Goal: Contribute content: Contribute content

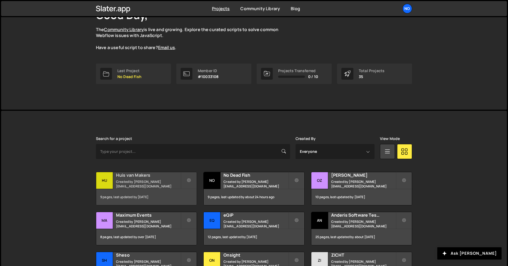
scroll to position [54, 0]
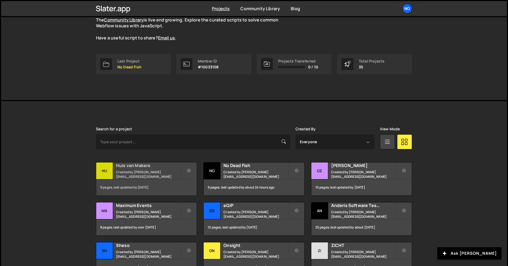
click at [147, 168] on h2 "Huis van Makers" at bounding box center [148, 165] width 65 height 6
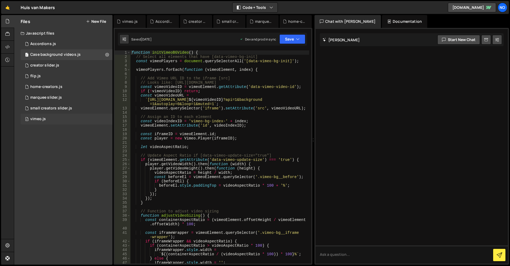
click at [48, 117] on div "2 vimeo.js 0" at bounding box center [67, 119] width 92 height 11
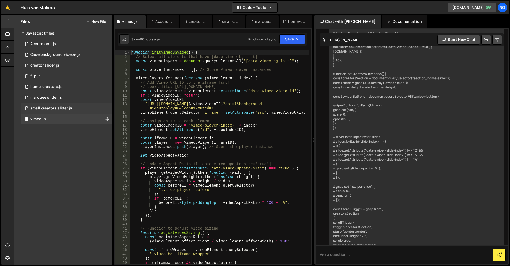
scroll to position [3225, 0]
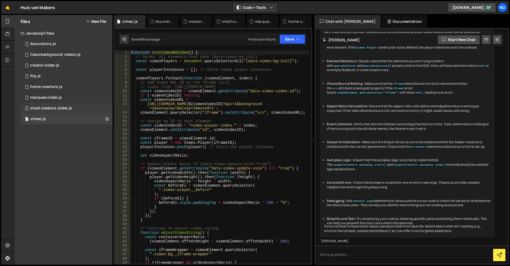
click at [55, 107] on div "small creators slider.js" at bounding box center [51, 108] width 42 height 5
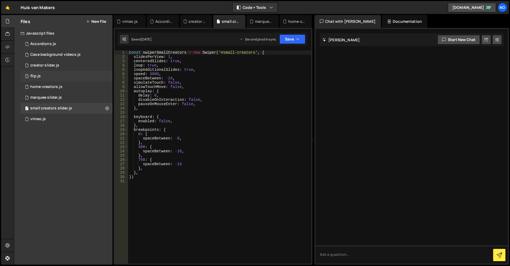
scroll to position [0, 0]
click at [52, 66] on div "creator slider.js" at bounding box center [44, 65] width 29 height 5
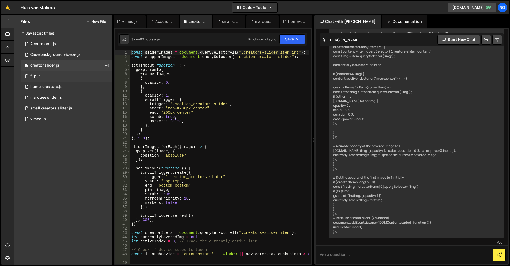
click at [48, 77] on div "1 flip.js 0" at bounding box center [67, 76] width 92 height 11
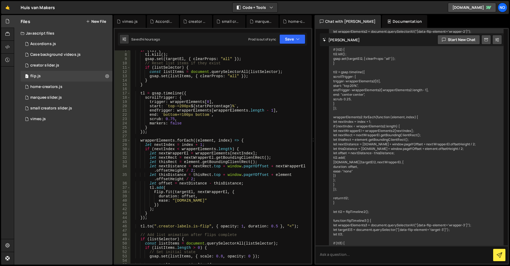
scroll to position [16, 0]
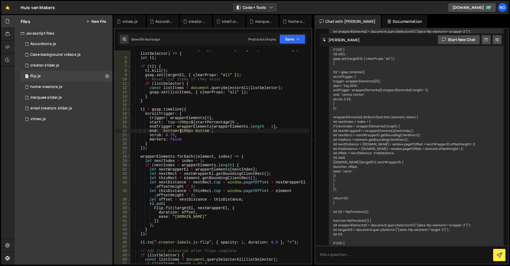
click at [182, 131] on div "const createFlipTimeline = ( wrapperElements , targetEl , startPercentage , lis…" at bounding box center [219, 160] width 179 height 226
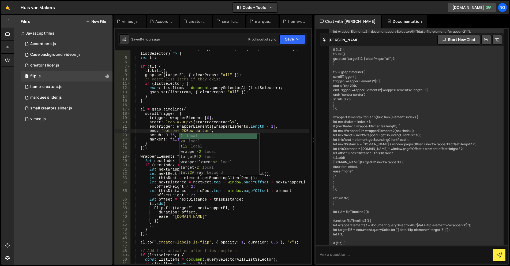
scroll to position [0, 3]
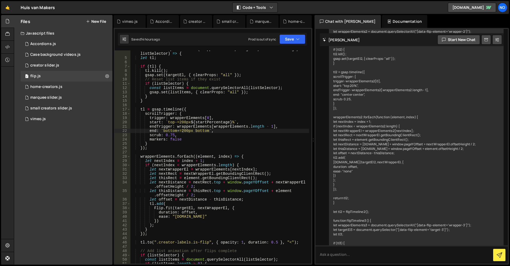
click at [288, 31] on div "end: `bottom+=200px bottom`, 4 5 6 7 8 9 10 11 12 13 14 15 16 17 18 19 20 21 22…" at bounding box center [213, 146] width 199 height 236
click at [289, 36] on button "Save" at bounding box center [292, 39] width 26 height 10
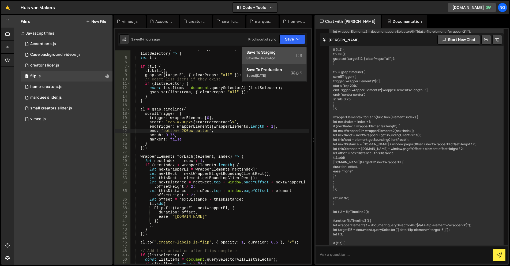
click at [287, 49] on button "Save to Staging S Saved 14 hours ago" at bounding box center [274, 55] width 64 height 17
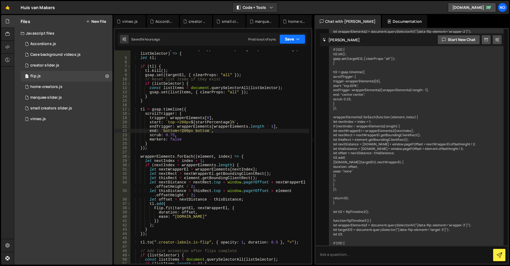
drag, startPoint x: 290, startPoint y: 39, endPoint x: 288, endPoint y: 71, distance: 32.2
click at [290, 39] on button "Save" at bounding box center [292, 39] width 26 height 10
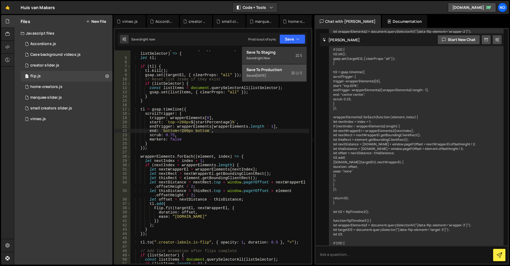
click at [286, 77] on div "Saved [DATE]" at bounding box center [274, 75] width 56 height 6
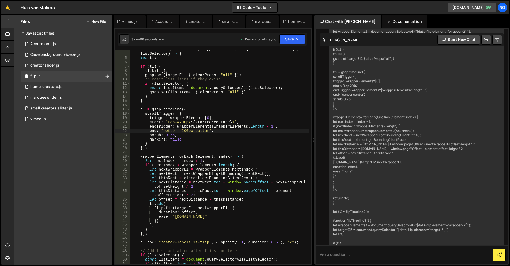
scroll to position [0, 0]
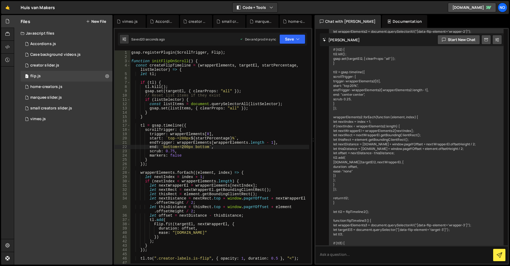
click at [176, 138] on div "gsap . registerPlugin ( ScrollTrigger , Flip ) ; function initFlipOnScroll ( ) …" at bounding box center [219, 160] width 179 height 221
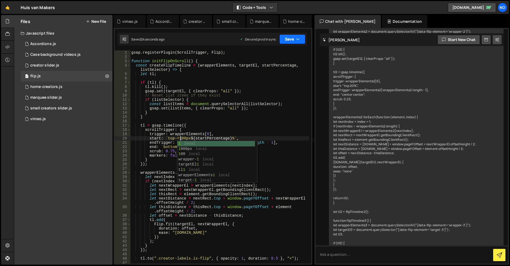
click at [296, 40] on icon "button" at bounding box center [298, 38] width 4 height 5
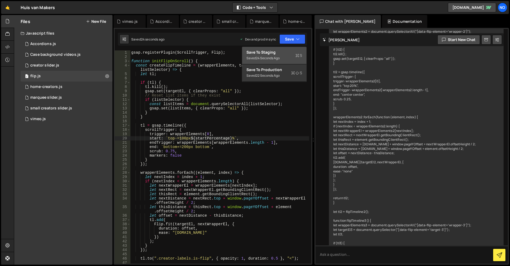
click at [292, 50] on div "Save to Staging S" at bounding box center [274, 52] width 56 height 5
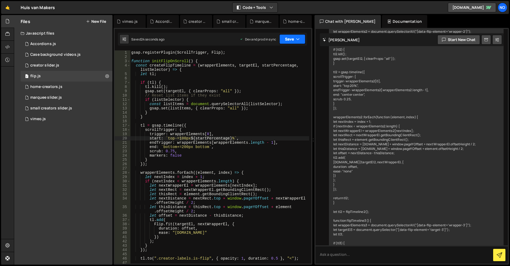
click at [293, 41] on button "Save" at bounding box center [292, 39] width 26 height 10
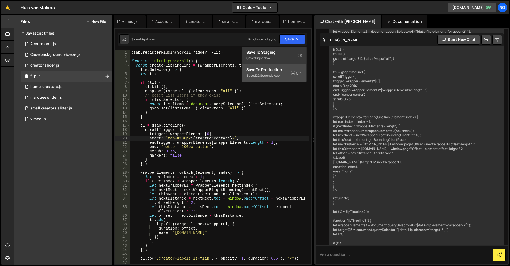
click at [282, 71] on div "Save to Production S" at bounding box center [274, 69] width 56 height 5
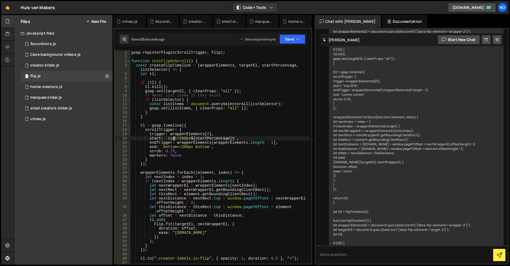
click at [174, 137] on div "gsap . registerPlugin ( ScrollTrigger , Flip ) ; function initFlipOnScroll ( ) …" at bounding box center [219, 160] width 179 height 221
click at [286, 35] on button "Save" at bounding box center [292, 39] width 26 height 10
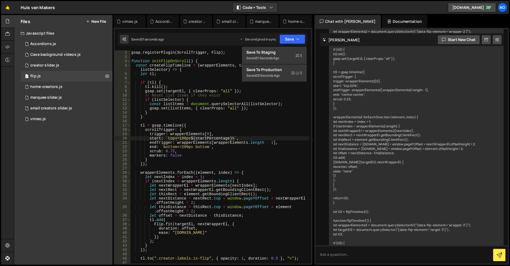
click at [288, 46] on div "start: `top+=100px ${startPercentage}%`, 1 2 3 4 5 6 7 8 9 10 11 12 13 14 15 16…" at bounding box center [213, 146] width 199 height 236
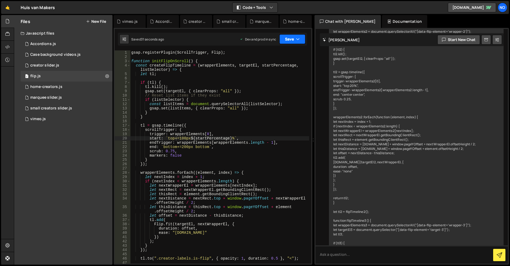
click at [289, 41] on button "Save" at bounding box center [292, 39] width 26 height 10
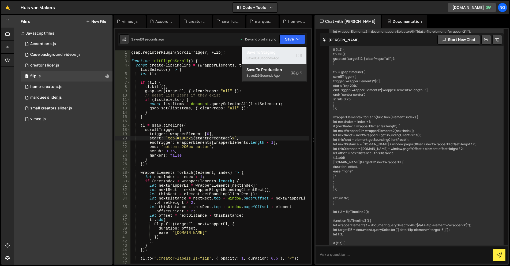
click at [288, 55] on div "Saved 31 seconds ago" at bounding box center [274, 58] width 56 height 6
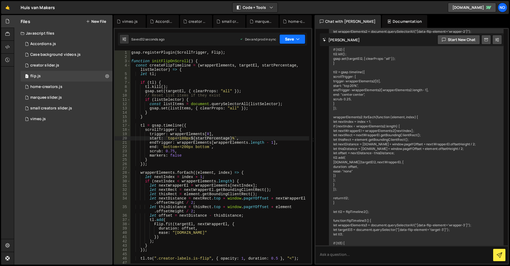
drag, startPoint x: 292, startPoint y: 41, endPoint x: 285, endPoint y: 61, distance: 20.7
click at [292, 41] on button "Save" at bounding box center [292, 39] width 26 height 10
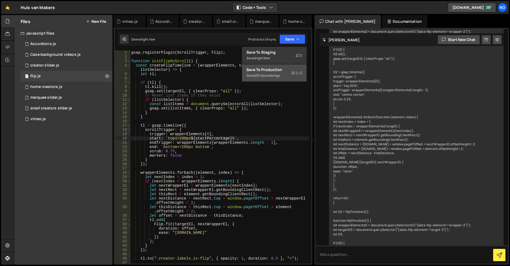
click at [282, 67] on div "Save to Production S" at bounding box center [274, 69] width 56 height 5
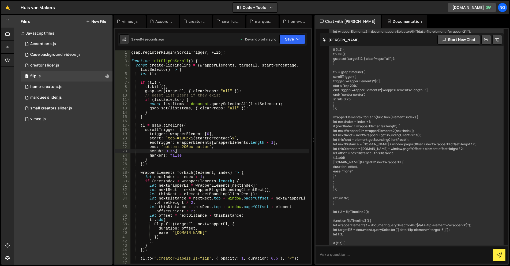
click at [185, 151] on div "gsap . registerPlugin ( ScrollTrigger , Flip ) ; function initFlipOnScroll ( ) …" at bounding box center [219, 160] width 179 height 221
click at [182, 157] on div "gsap . registerPlugin ( ScrollTrigger , Flip ) ; function initFlipOnScroll ( ) …" at bounding box center [219, 160] width 179 height 221
click at [293, 38] on button "Save" at bounding box center [292, 39] width 26 height 10
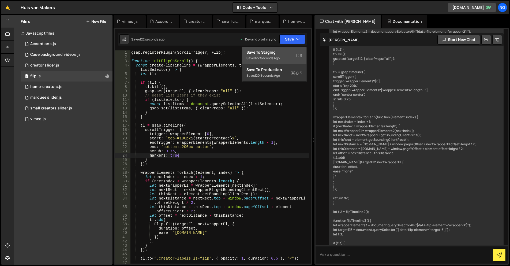
click at [287, 48] on button "Save to Staging S Saved 22 seconds ago" at bounding box center [274, 55] width 64 height 17
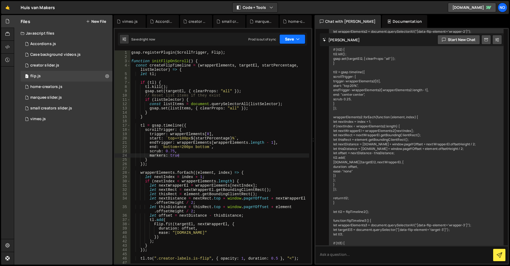
click at [289, 40] on button "Save" at bounding box center [292, 39] width 26 height 10
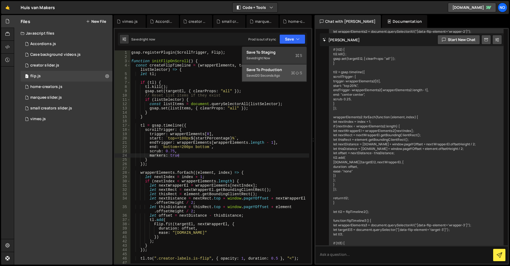
click at [282, 69] on div "Save to Production S" at bounding box center [274, 69] width 56 height 5
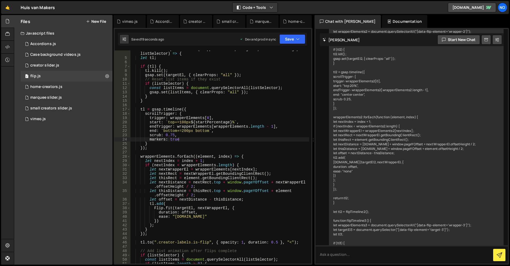
scroll to position [0, 0]
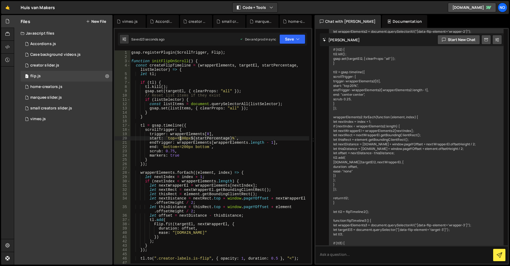
click at [180, 138] on div "gsap . registerPlugin ( ScrollTrigger , Flip ) ; function initFlipOnScroll ( ) …" at bounding box center [219, 160] width 179 height 221
type textarea "start: `top+=200px ${startPercentage}%`,"
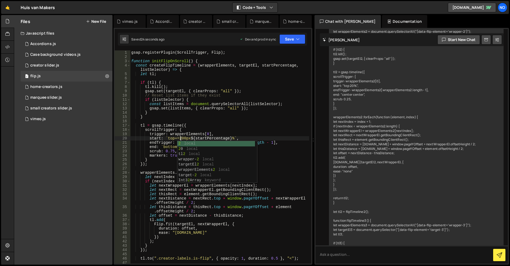
scroll to position [0, 3]
click at [221, 120] on div "gsap . registerPlugin ( ScrollTrigger , Flip ) ; function initFlipOnScroll ( ) …" at bounding box center [219, 160] width 179 height 221
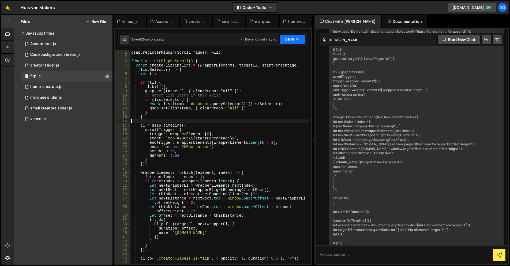
click at [285, 42] on button "Save" at bounding box center [292, 39] width 26 height 10
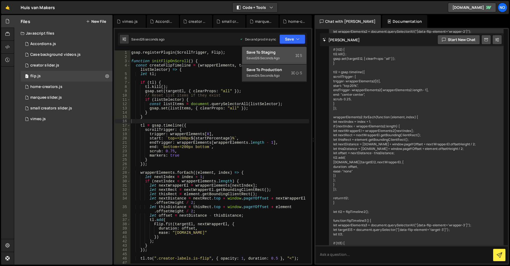
click at [284, 49] on button "Save to Staging S Saved 26 seconds ago" at bounding box center [274, 55] width 64 height 17
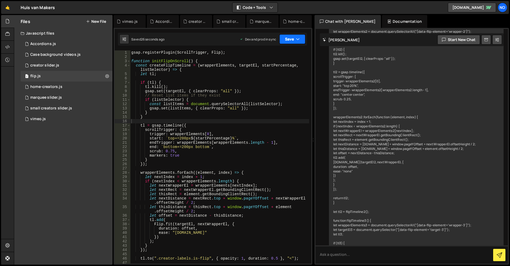
click at [288, 40] on button "Save" at bounding box center [292, 39] width 26 height 10
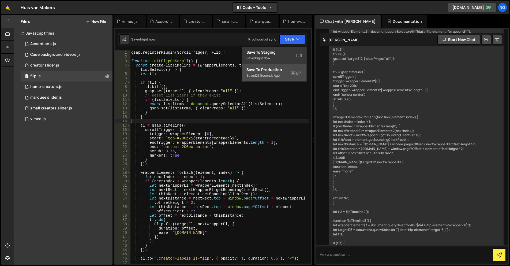
click at [276, 67] on div "Save to Production S" at bounding box center [274, 69] width 56 height 5
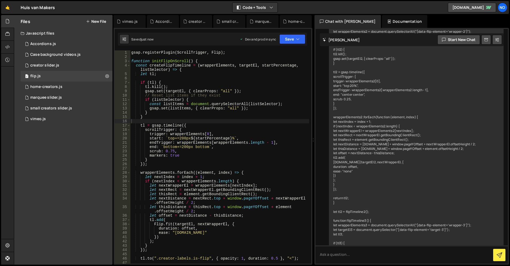
drag, startPoint x: 174, startPoint y: 139, endPoint x: 178, endPoint y: 137, distance: 4.0
click at [174, 139] on div "gsap . registerPlugin ( ScrollTrigger , Flip ) ; function initFlipOnScroll ( ) …" at bounding box center [219, 160] width 179 height 221
drag, startPoint x: 297, startPoint y: 37, endPoint x: 287, endPoint y: 55, distance: 20.3
click at [297, 37] on icon "button" at bounding box center [298, 38] width 4 height 5
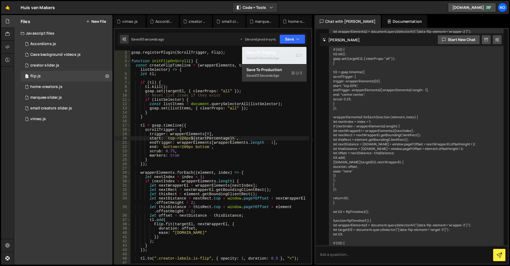
drag, startPoint x: 286, startPoint y: 54, endPoint x: 290, endPoint y: 49, distance: 6.9
click at [286, 54] on div "Save to Staging S" at bounding box center [274, 52] width 56 height 5
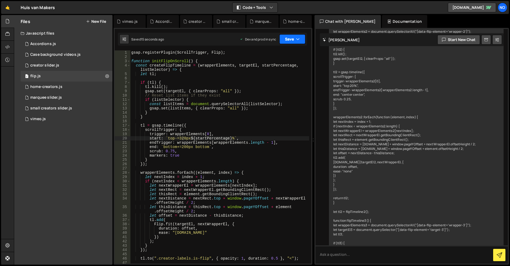
click at [293, 43] on button "Save" at bounding box center [292, 39] width 26 height 10
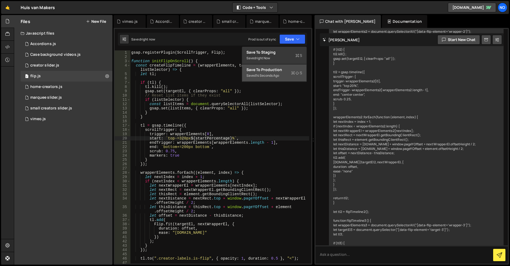
click at [280, 68] on div "Save to Production S" at bounding box center [274, 69] width 56 height 5
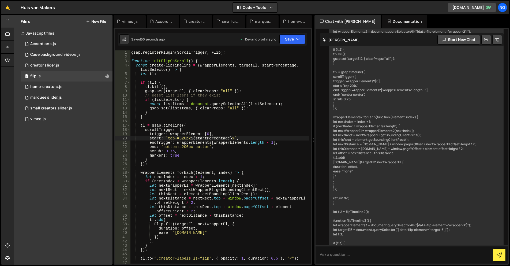
click at [180, 137] on div "gsap . registerPlugin ( ScrollTrigger , Flip ) ; function initFlipOnScroll ( ) …" at bounding box center [219, 160] width 179 height 221
click at [287, 33] on div "Saved 58 seconds ago Dev and prod in sync Upgrade to Edit Save Save to Staging …" at bounding box center [212, 39] width 189 height 13
click at [293, 39] on button "Save" at bounding box center [292, 39] width 26 height 10
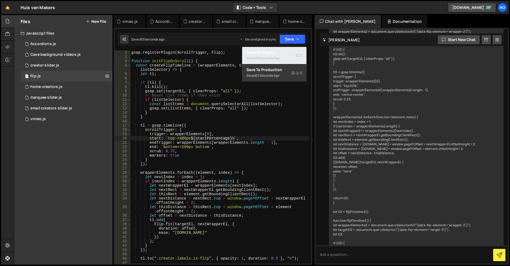
click at [288, 50] on div "Save to Staging S" at bounding box center [274, 52] width 56 height 5
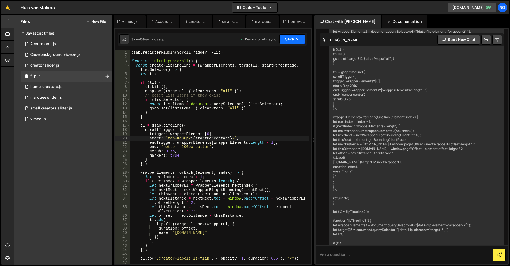
click at [291, 41] on button "Save" at bounding box center [292, 39] width 26 height 10
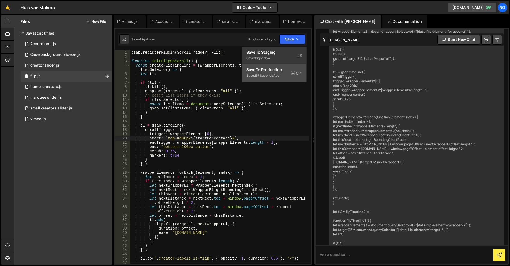
click at [279, 72] on div "Saved 57 seconds ago" at bounding box center [274, 75] width 56 height 6
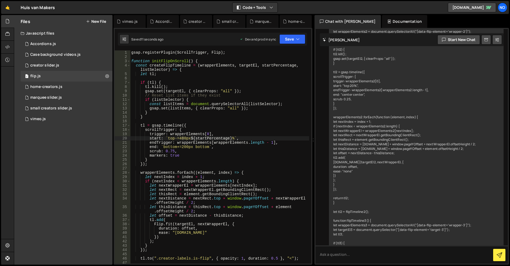
click at [178, 146] on div "gsap . registerPlugin ( ScrollTrigger , Flip ) ; function initFlipOnScroll ( ) …" at bounding box center [219, 160] width 179 height 221
click at [179, 137] on div "gsap . registerPlugin ( ScrollTrigger , Flip ) ; function initFlipOnScroll ( ) …" at bounding box center [219, 160] width 179 height 221
click at [245, 98] on div "gsap . registerPlugin ( ScrollTrigger , Flip ) ; function initFlipOnScroll ( ) …" at bounding box center [219, 160] width 179 height 221
click at [288, 40] on button "Save" at bounding box center [292, 39] width 26 height 10
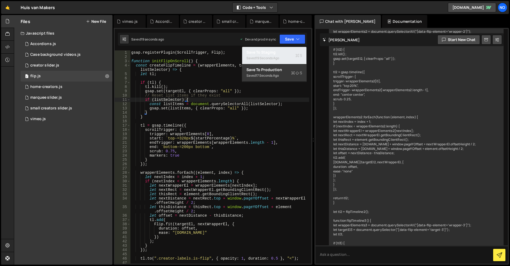
drag, startPoint x: 288, startPoint y: 50, endPoint x: 289, endPoint y: 46, distance: 4.4
click at [288, 49] on button "Save to Staging S Saved 19 seconds ago" at bounding box center [274, 55] width 64 height 17
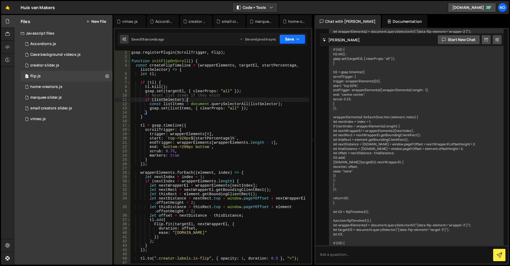
click at [291, 41] on button "Save" at bounding box center [292, 39] width 26 height 10
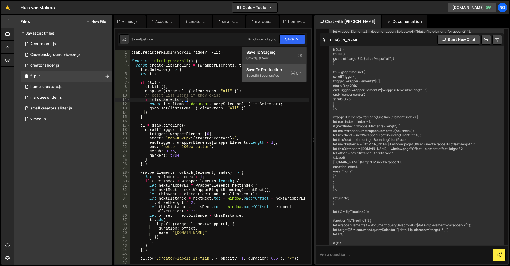
click at [279, 68] on div "Save to Production S" at bounding box center [274, 69] width 56 height 5
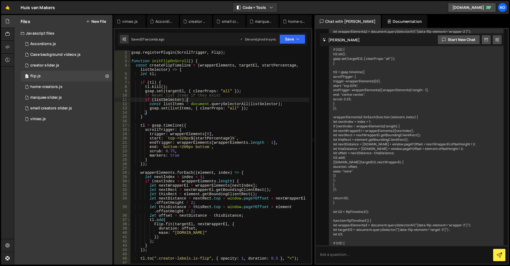
scroll to position [0, 3]
drag, startPoint x: 179, startPoint y: 154, endPoint x: 184, endPoint y: 154, distance: 5.9
click at [170, 156] on div "gsap . registerPlugin ( ScrollTrigger , Flip ) ; function initFlipOnScroll ( ) …" at bounding box center [219, 160] width 179 height 221
type textarea "markers: false"
click at [294, 39] on button "Save" at bounding box center [292, 39] width 26 height 10
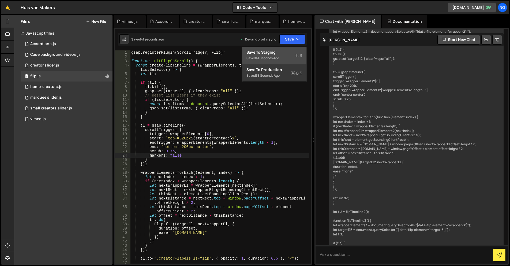
click at [286, 50] on div "Save to Staging S" at bounding box center [274, 52] width 56 height 5
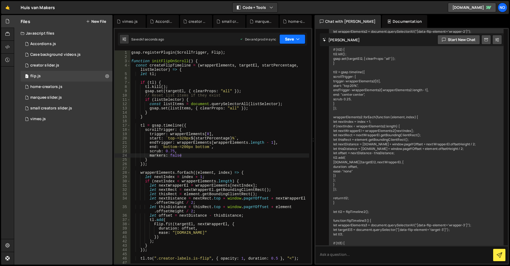
click at [292, 42] on button "Save" at bounding box center [292, 39] width 26 height 10
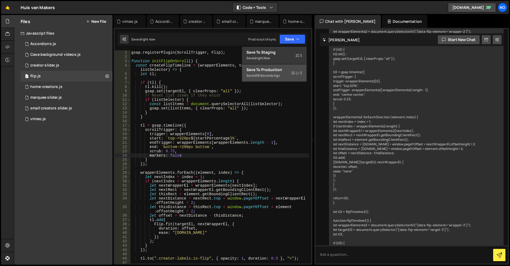
click at [286, 70] on div "Save to Production S" at bounding box center [274, 69] width 56 height 5
